Goal: Task Accomplishment & Management: Use online tool/utility

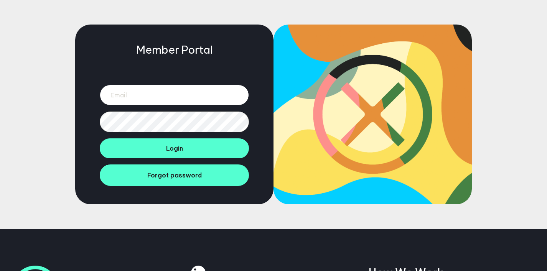
click at [172, 99] on input "email" at bounding box center [174, 95] width 149 height 21
type input "edward@btdtglobal.com"
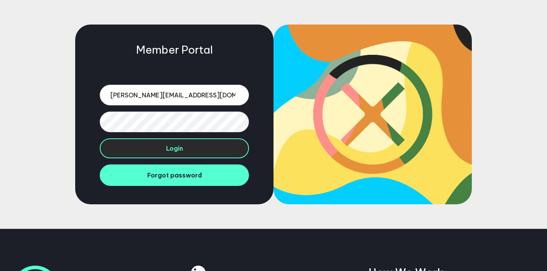
click at [194, 146] on button "Login" at bounding box center [174, 149] width 149 height 20
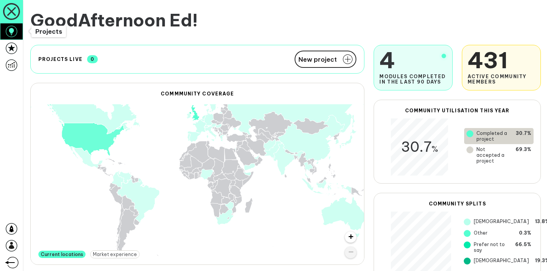
click at [17, 30] on link at bounding box center [11, 31] width 23 height 17
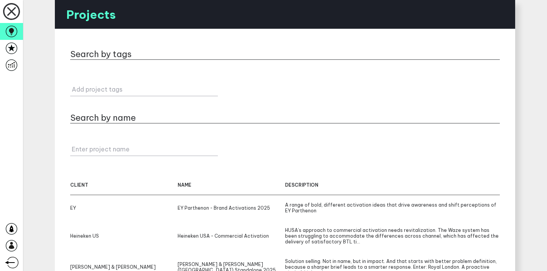
click at [118, 52] on h2 "Search by tags" at bounding box center [100, 54] width 61 height 11
click at [81, 58] on h2 "Search by tags" at bounding box center [100, 54] width 61 height 11
click at [72, 54] on h2 "Search by tags" at bounding box center [100, 54] width 61 height 11
click at [92, 148] on label "Enter project name" at bounding box center [146, 149] width 148 height 8
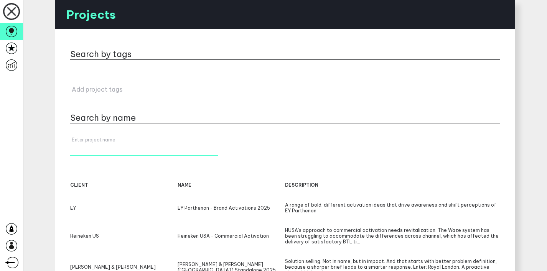
click at [92, 148] on input "Enter project name" at bounding box center [144, 145] width 148 height 21
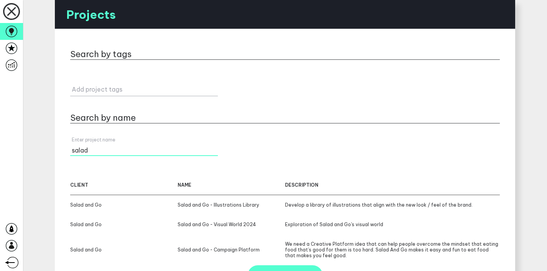
scroll to position [22, 0]
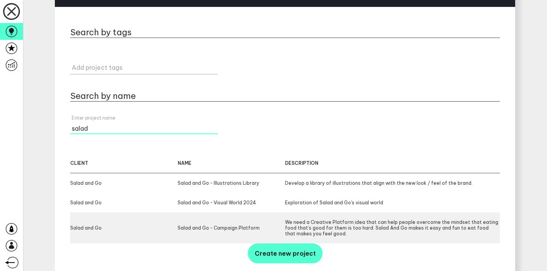
type input "salad"
click at [382, 229] on div "We need a Creative Platform idea that can help people overcome the mindset that…" at bounding box center [392, 228] width 215 height 17
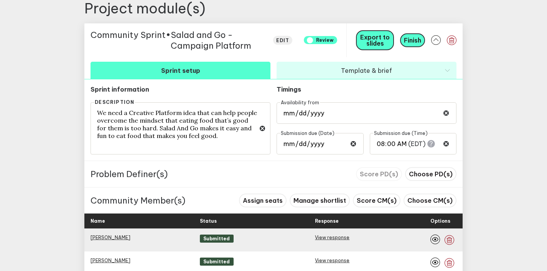
scroll to position [338, 0]
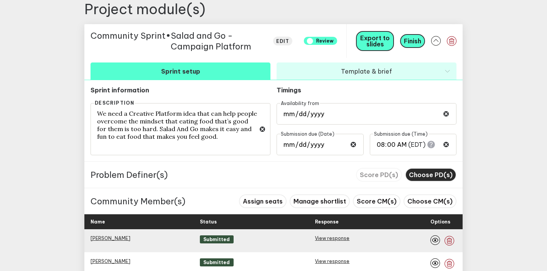
click at [428, 173] on span "Choose PD(s)" at bounding box center [431, 175] width 44 height 8
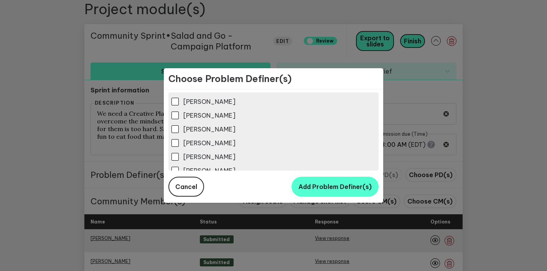
scroll to position [0, 0]
click at [185, 192] on button "Cancel" at bounding box center [186, 187] width 36 height 20
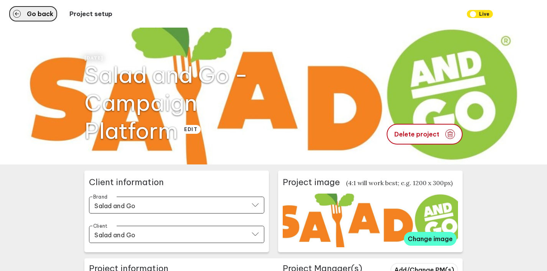
click at [18, 13] on icon "button" at bounding box center [17, 14] width 8 height 8
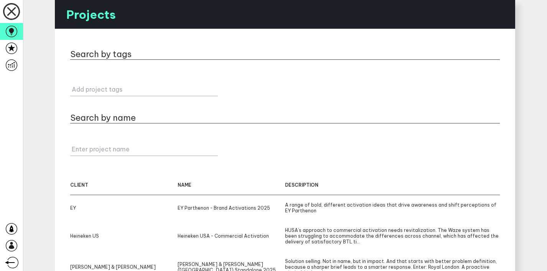
click at [89, 145] on label "Enter project name" at bounding box center [146, 149] width 148 height 8
click at [89, 145] on input "Enter project name" at bounding box center [144, 145] width 148 height 21
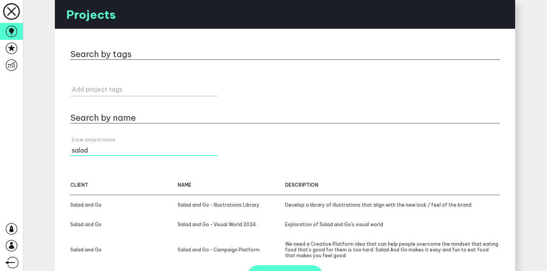
scroll to position [22, 0]
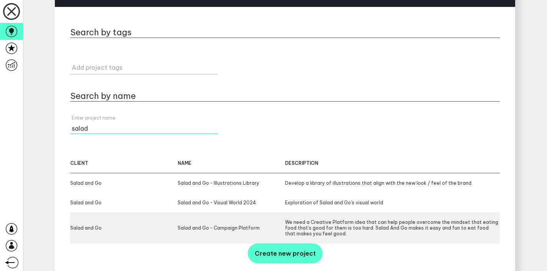
type input "salad"
click at [356, 229] on div "We need a Creative Platform idea that can help people overcome the mindset that…" at bounding box center [392, 228] width 215 height 17
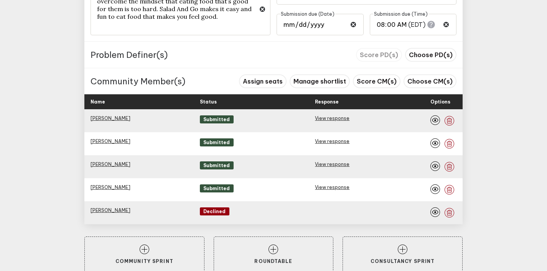
scroll to position [472, 0]
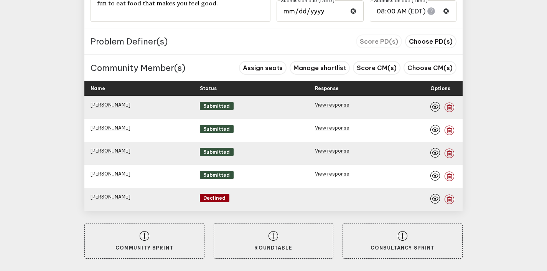
click at [384, 38] on div "Score PD(s) Choose PD(s)" at bounding box center [406, 42] width 101 height 14
click at [377, 38] on div "Score PD(s) Choose PD(s)" at bounding box center [406, 42] width 101 height 14
